Goal: Task Accomplishment & Management: Manage account settings

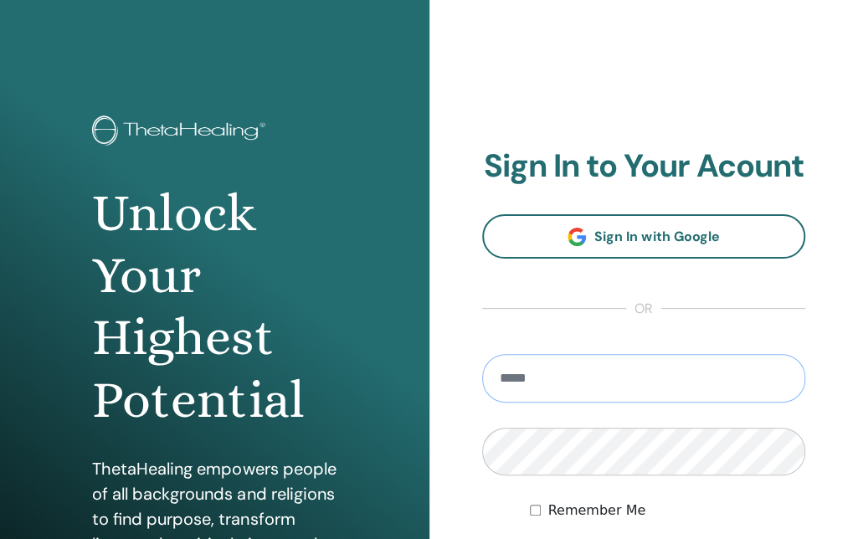
type input "**********"
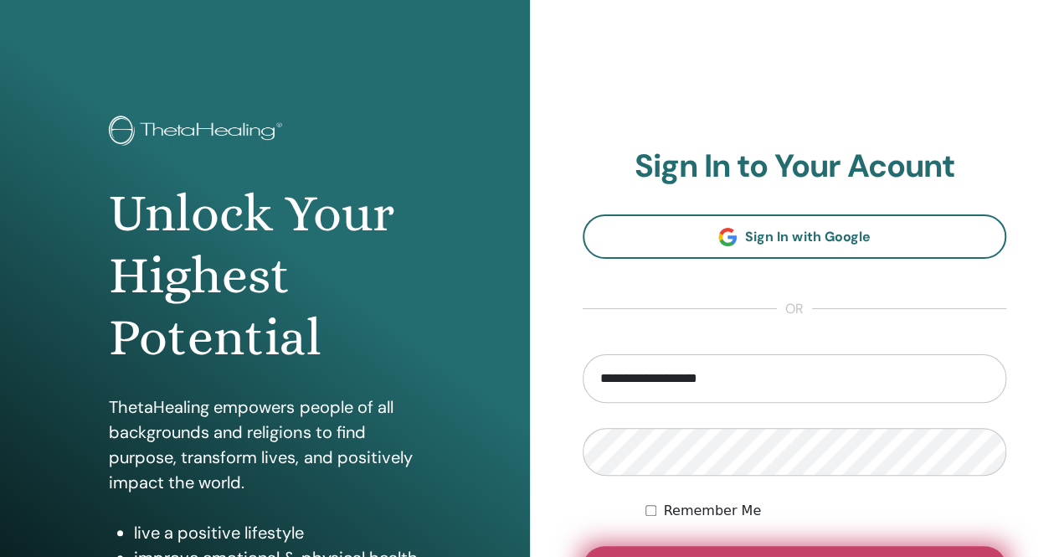
click at [661, 538] on button "Sign In" at bounding box center [795, 568] width 425 height 44
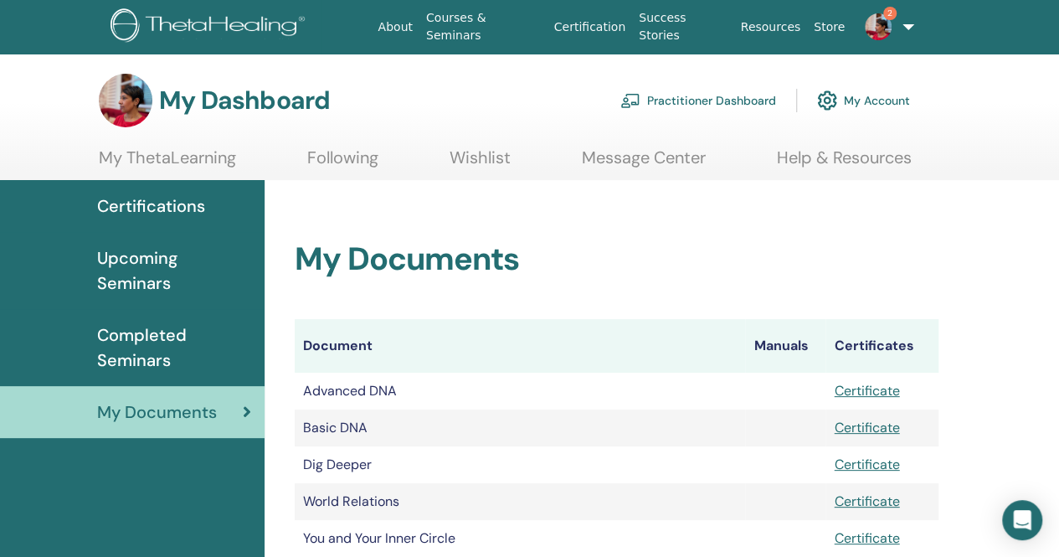
click at [651, 236] on div "My Documents Document Manuals Certificates Advanced DNA Certificate Basic DNA C…" at bounding box center [617, 397] width 684 height 434
